Goal: Information Seeking & Learning: Learn about a topic

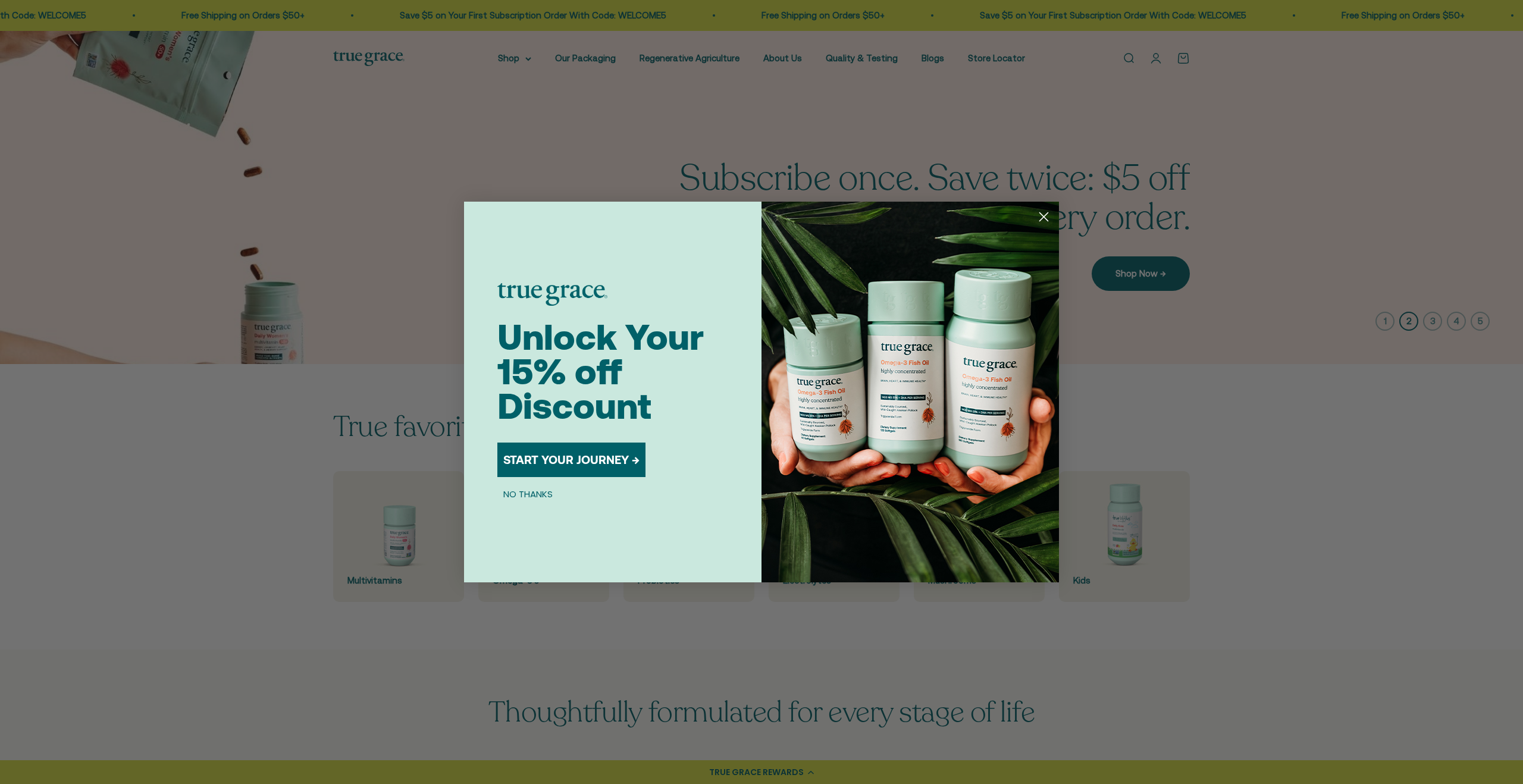
click at [1045, 216] on circle "Close dialog" at bounding box center [1043, 216] width 20 height 20
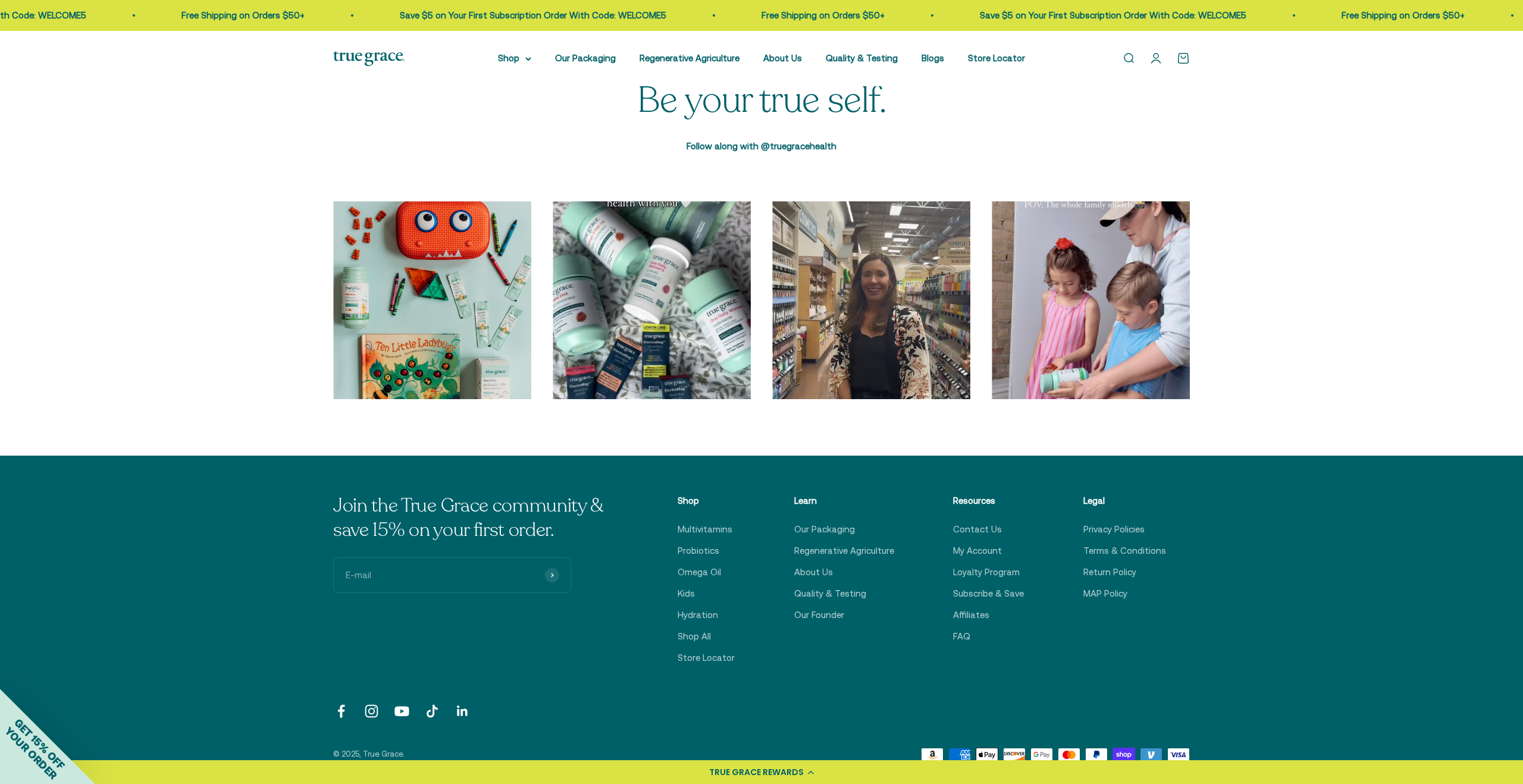
scroll to position [3842, 0]
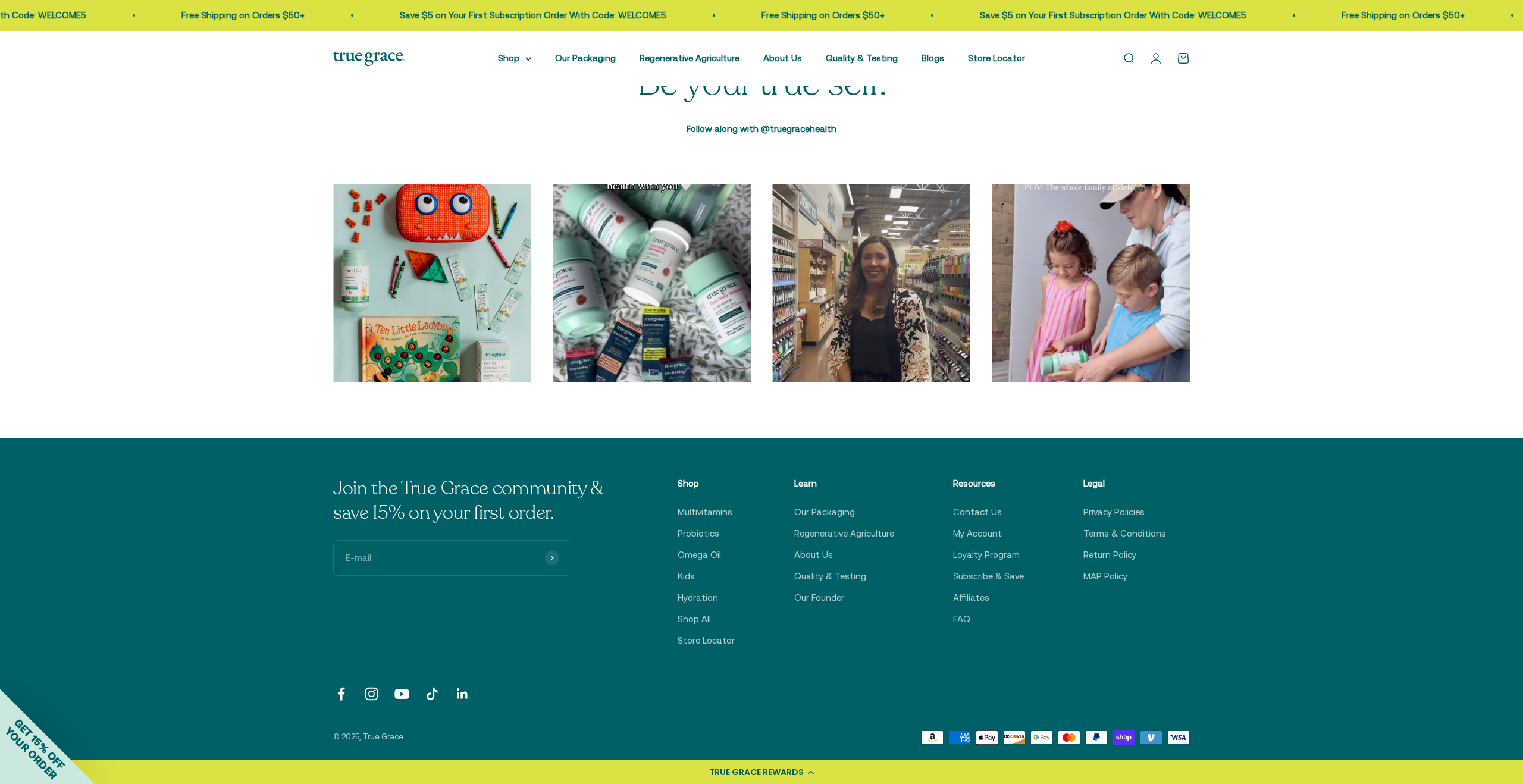
click at [471, 551] on input "E-mail" at bounding box center [452, 558] width 238 height 35
type input "j"
type input "hartford.jake@outlook.com"
click at [554, 558] on button "Subscribe" at bounding box center [552, 558] width 14 height 14
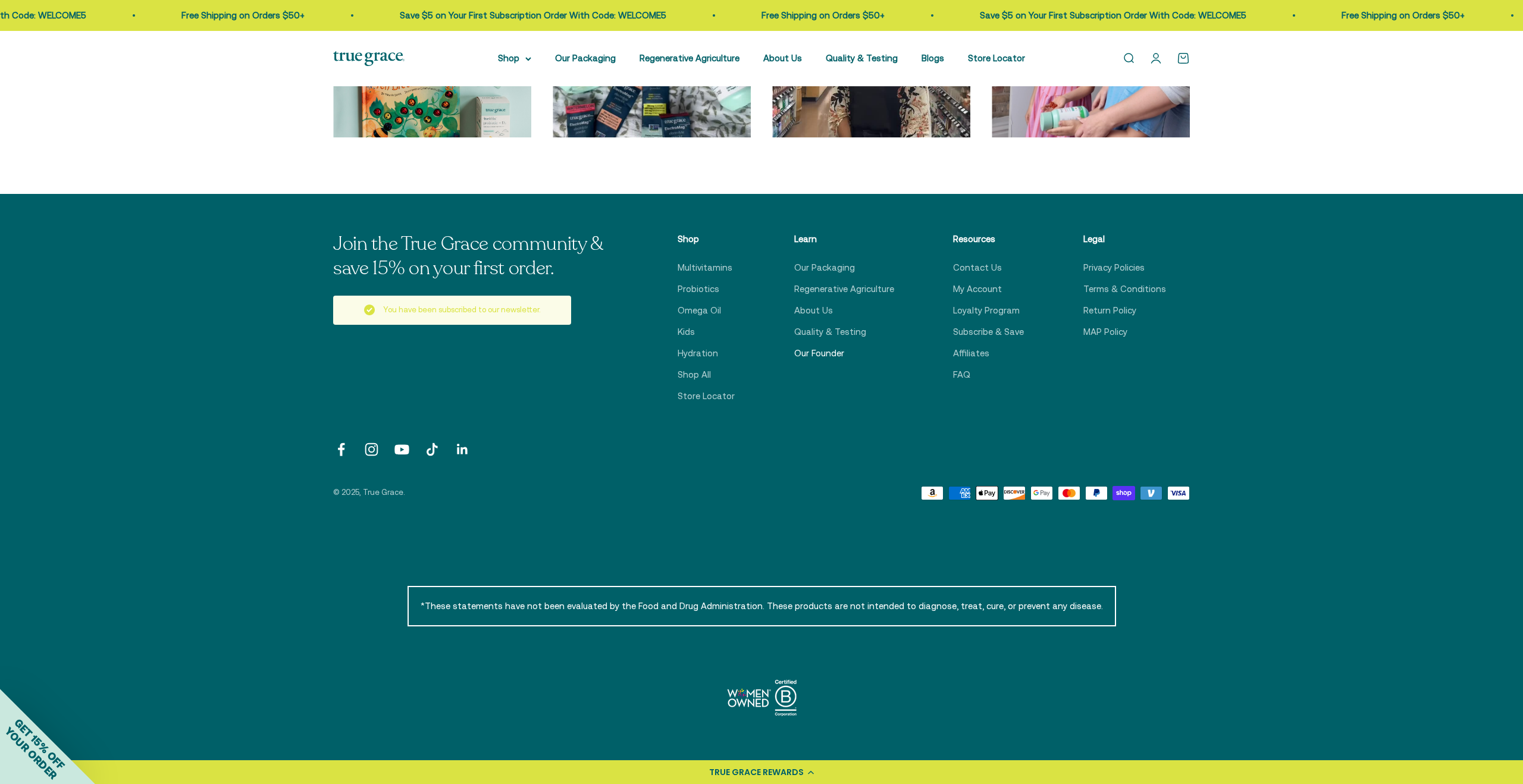
click at [811, 354] on link "Our Founder" at bounding box center [819, 353] width 50 height 14
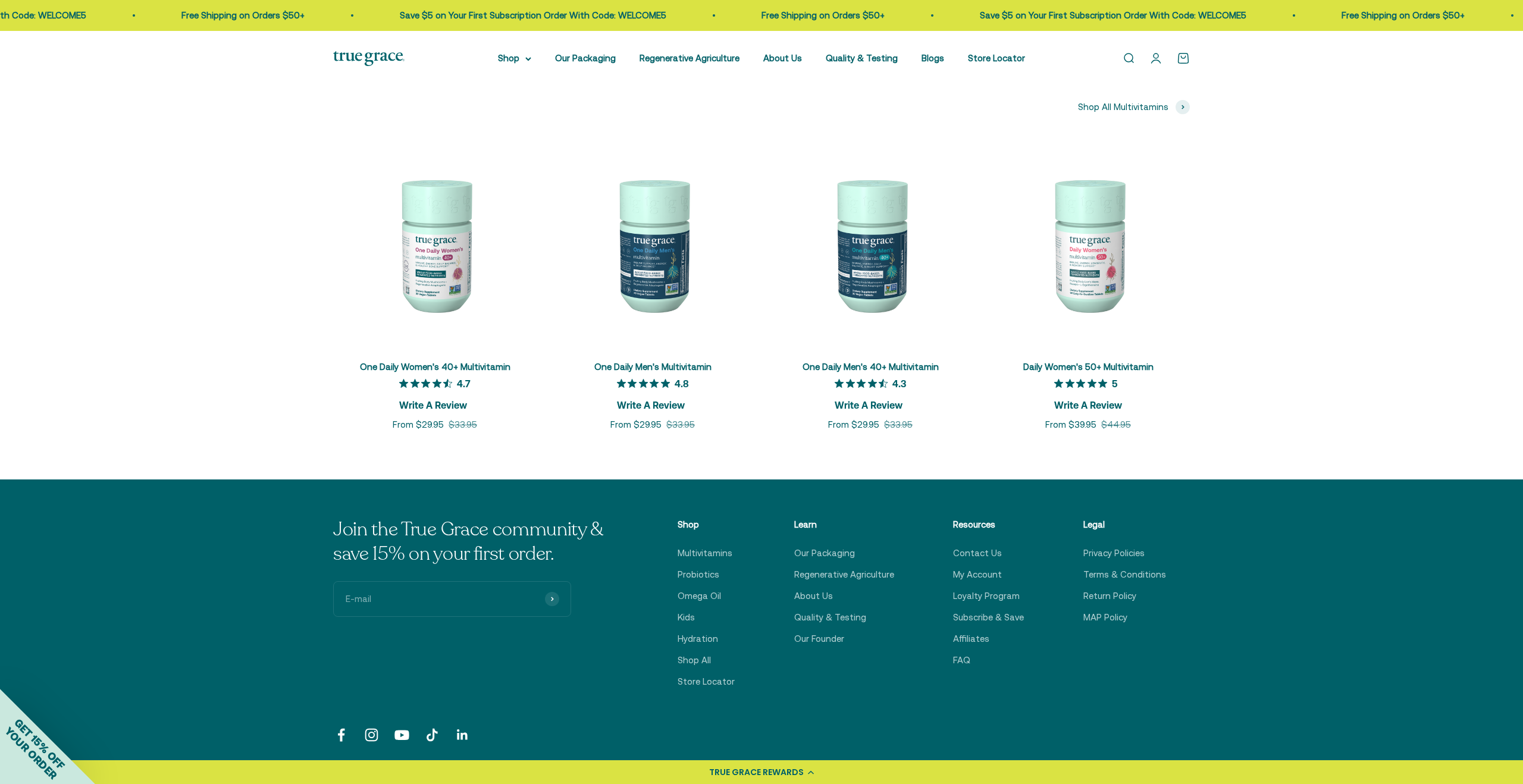
scroll to position [1972, 0]
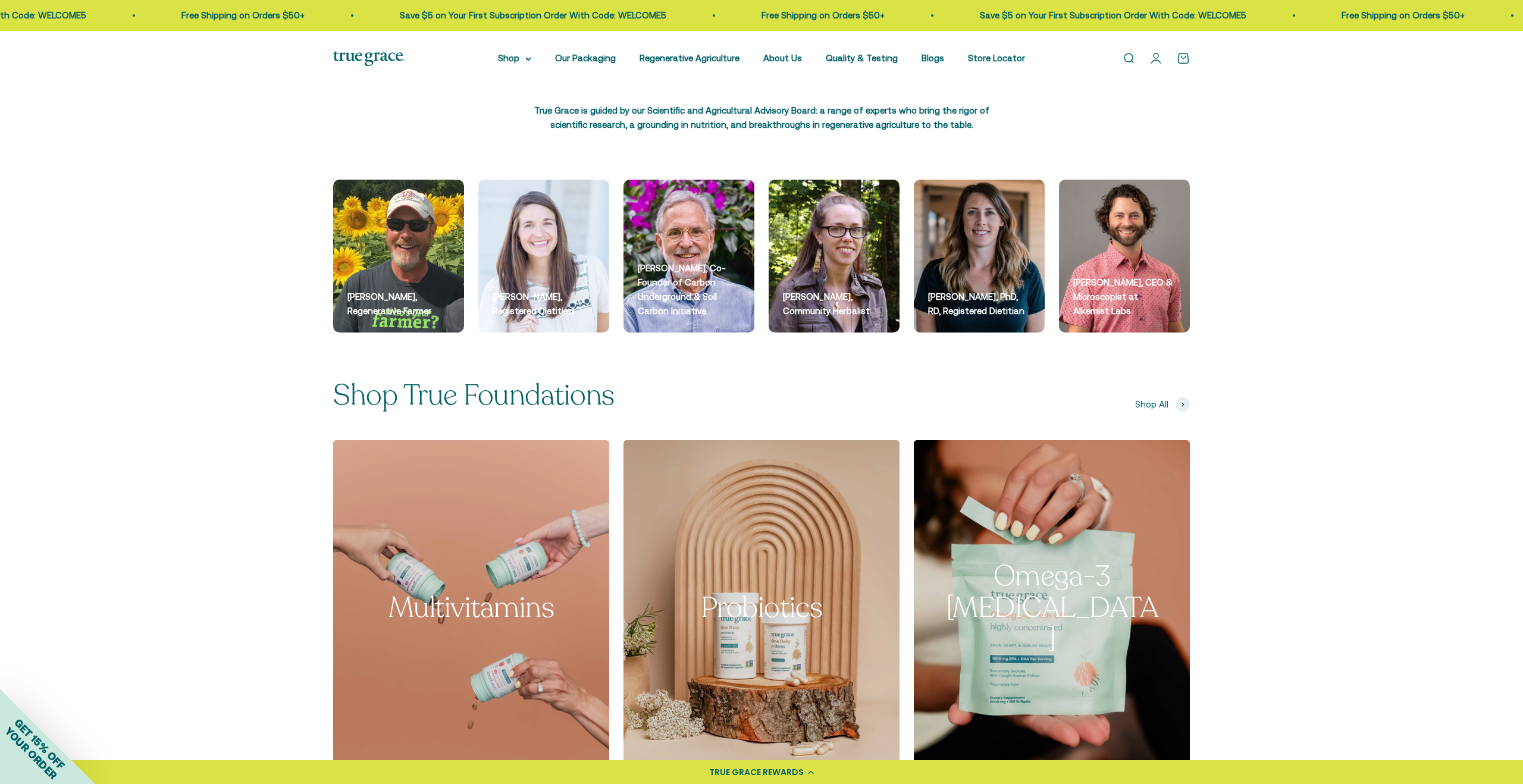
scroll to position [1515, 0]
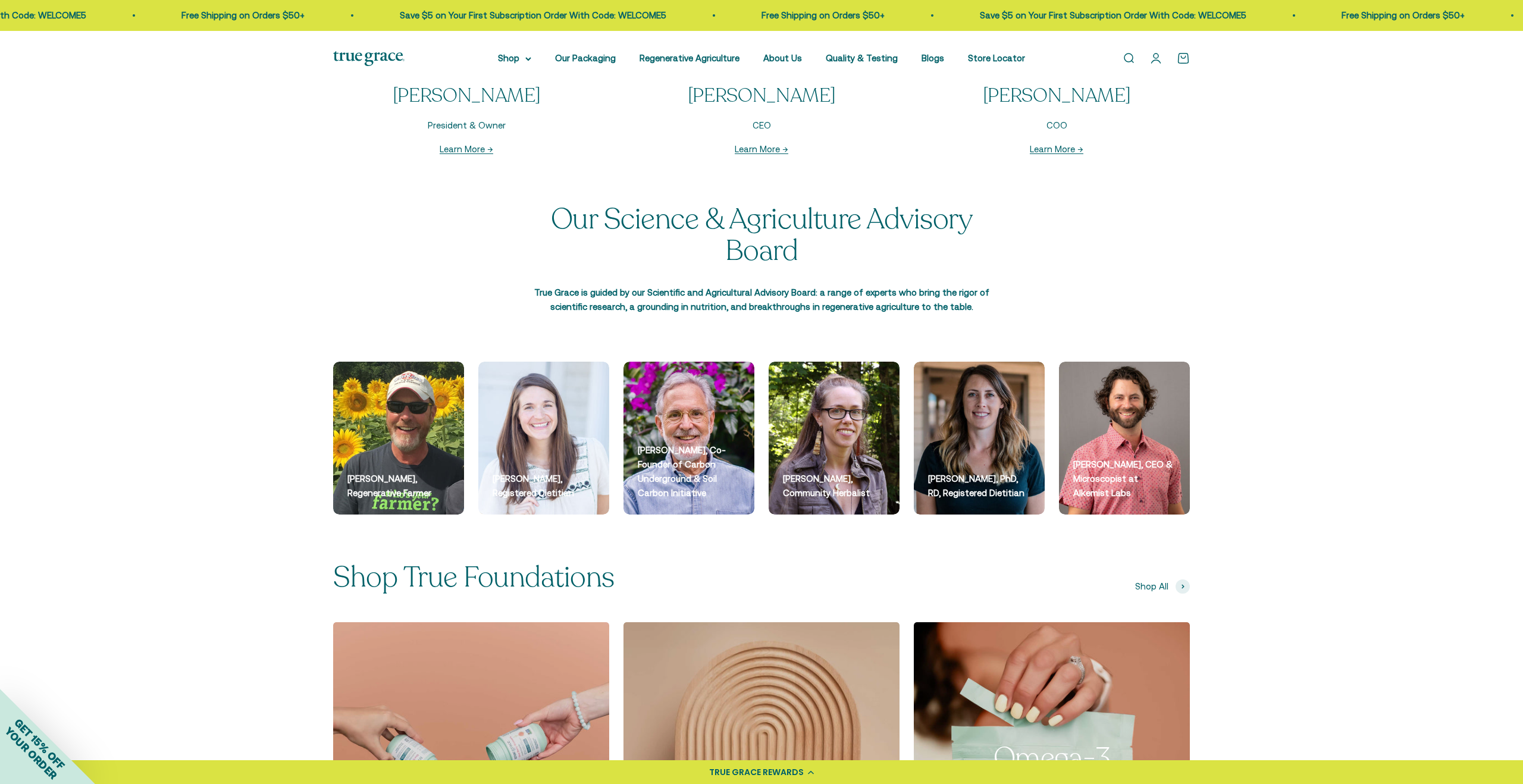
click at [530, 67] on div "Open navigation menu Open search Shop Multivitamins Women's Multivitamin Women'…" at bounding box center [761, 58] width 1523 height 55
click at [388, 63] on img at bounding box center [369, 58] width 71 height 15
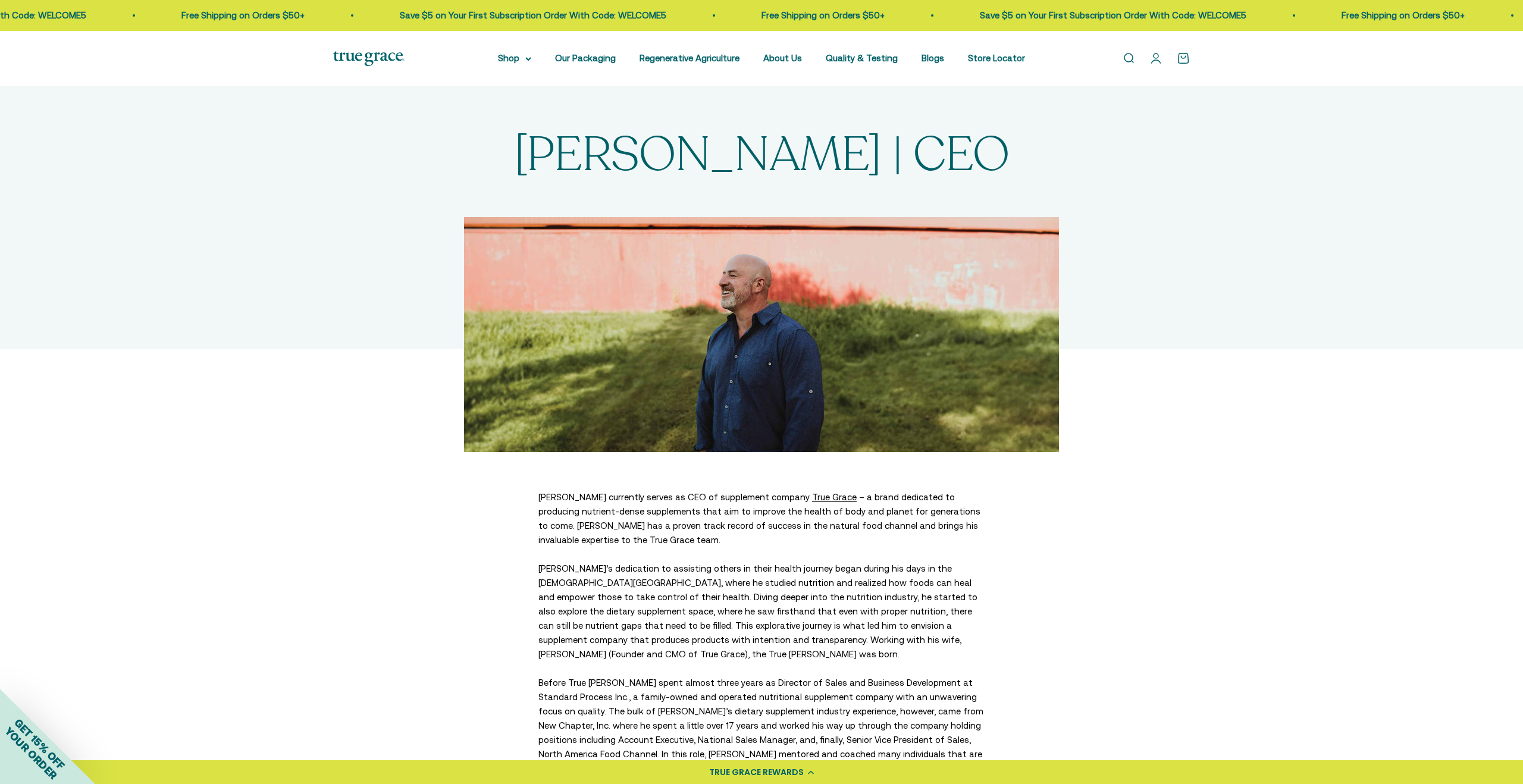
click at [783, 345] on img at bounding box center [761, 334] width 595 height 235
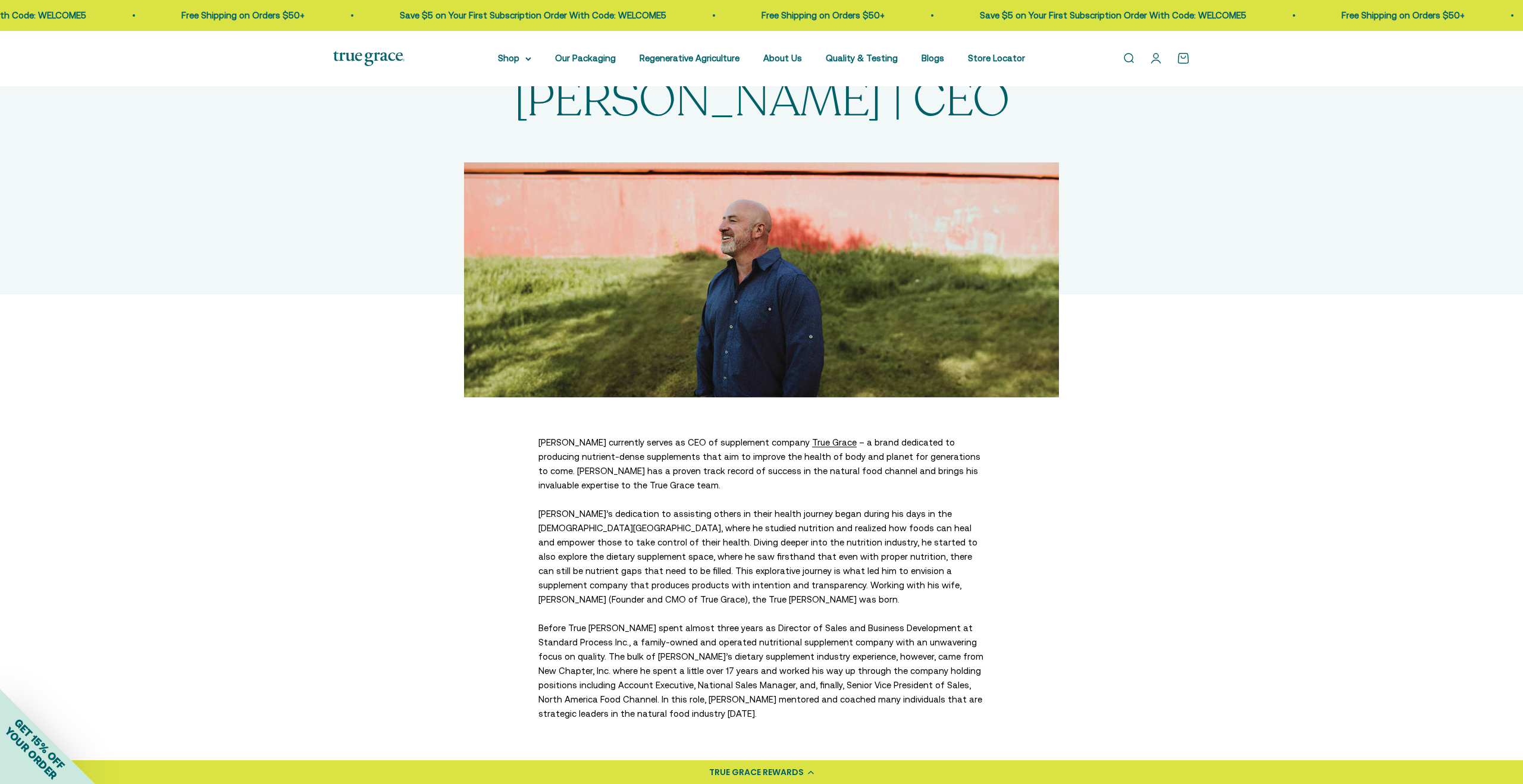
scroll to position [56, 0]
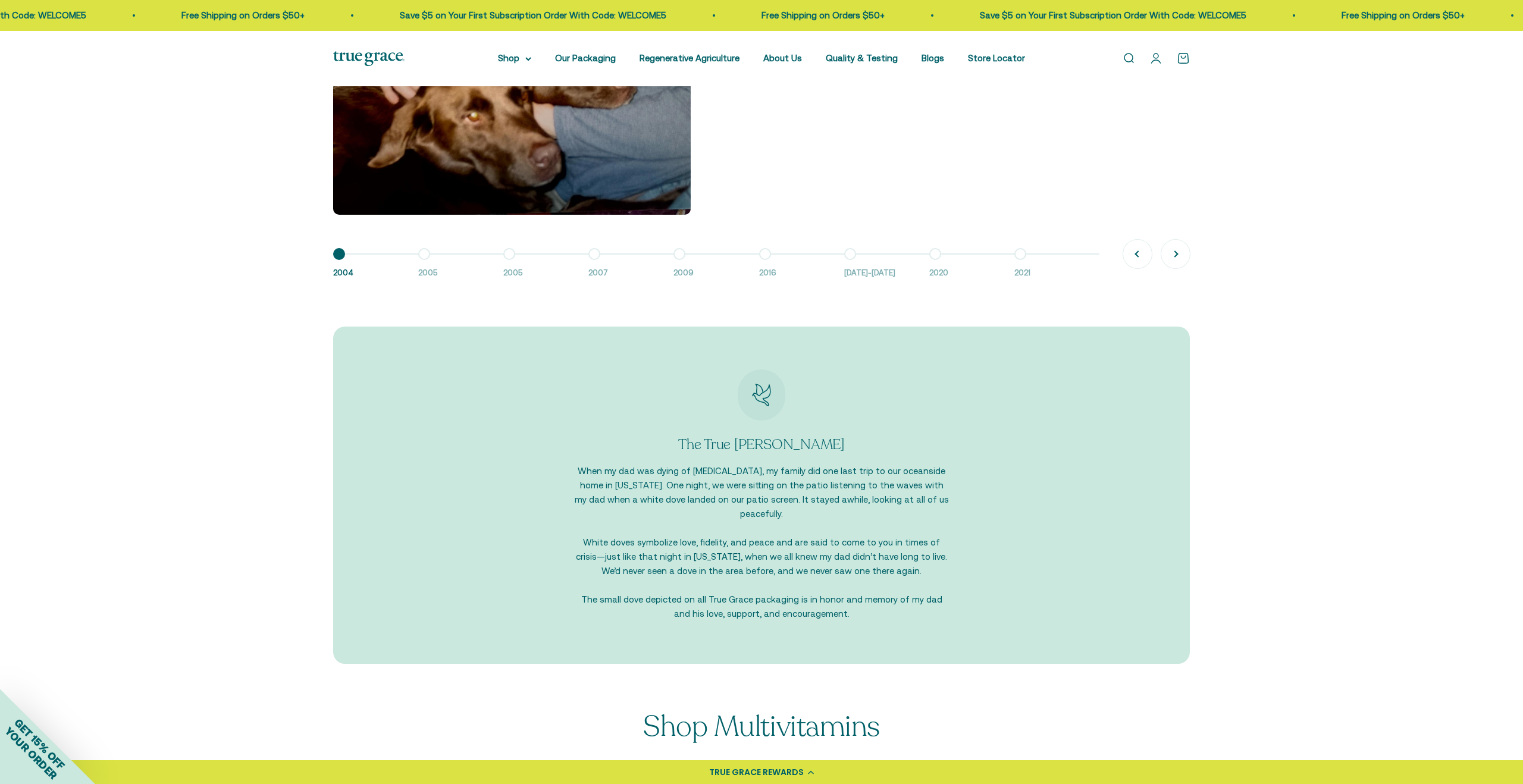
scroll to position [1250, 0]
